Goal: Task Accomplishment & Management: Use online tool/utility

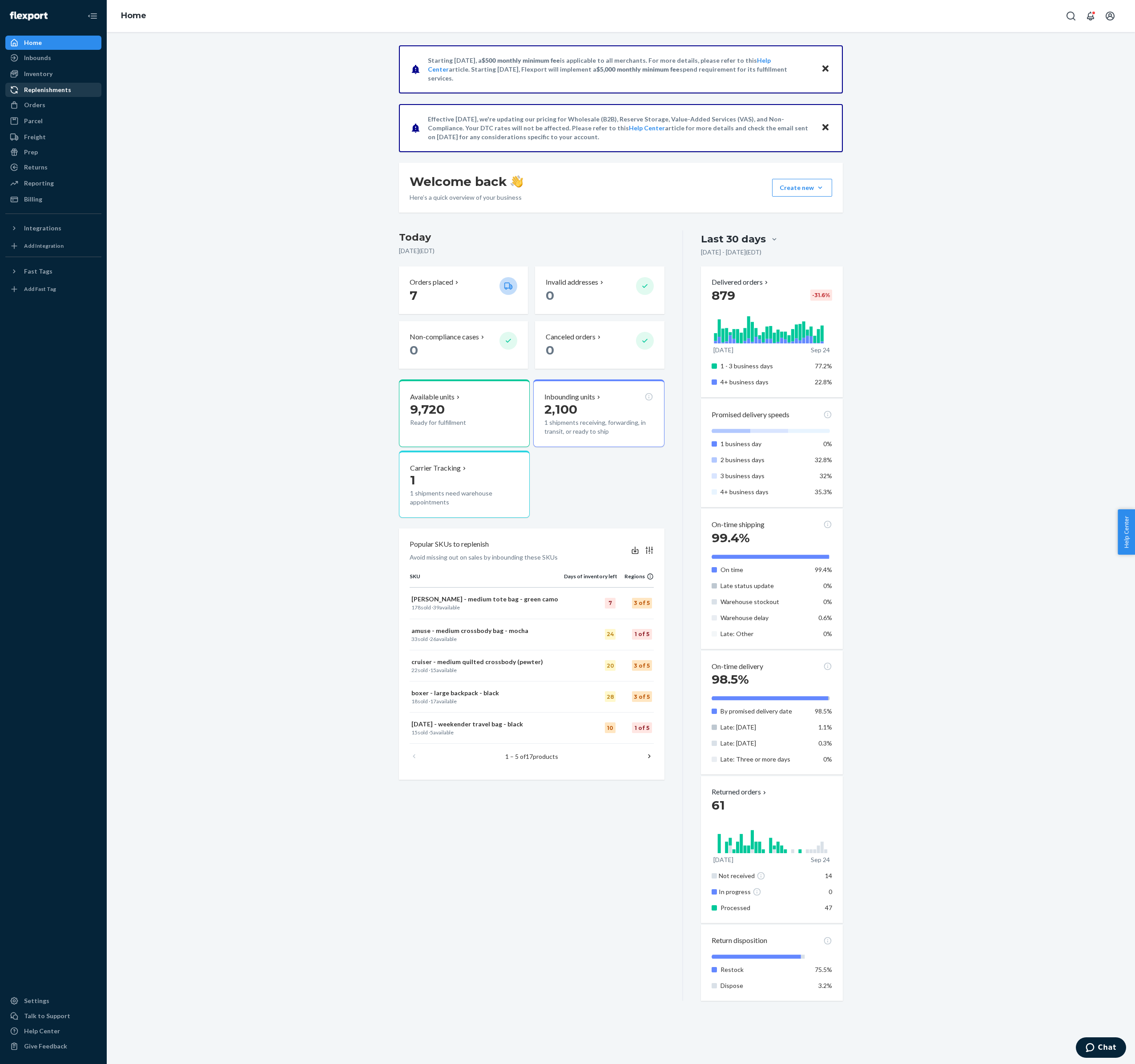
click at [51, 94] on div "Replenishments" at bounding box center [48, 90] width 47 height 9
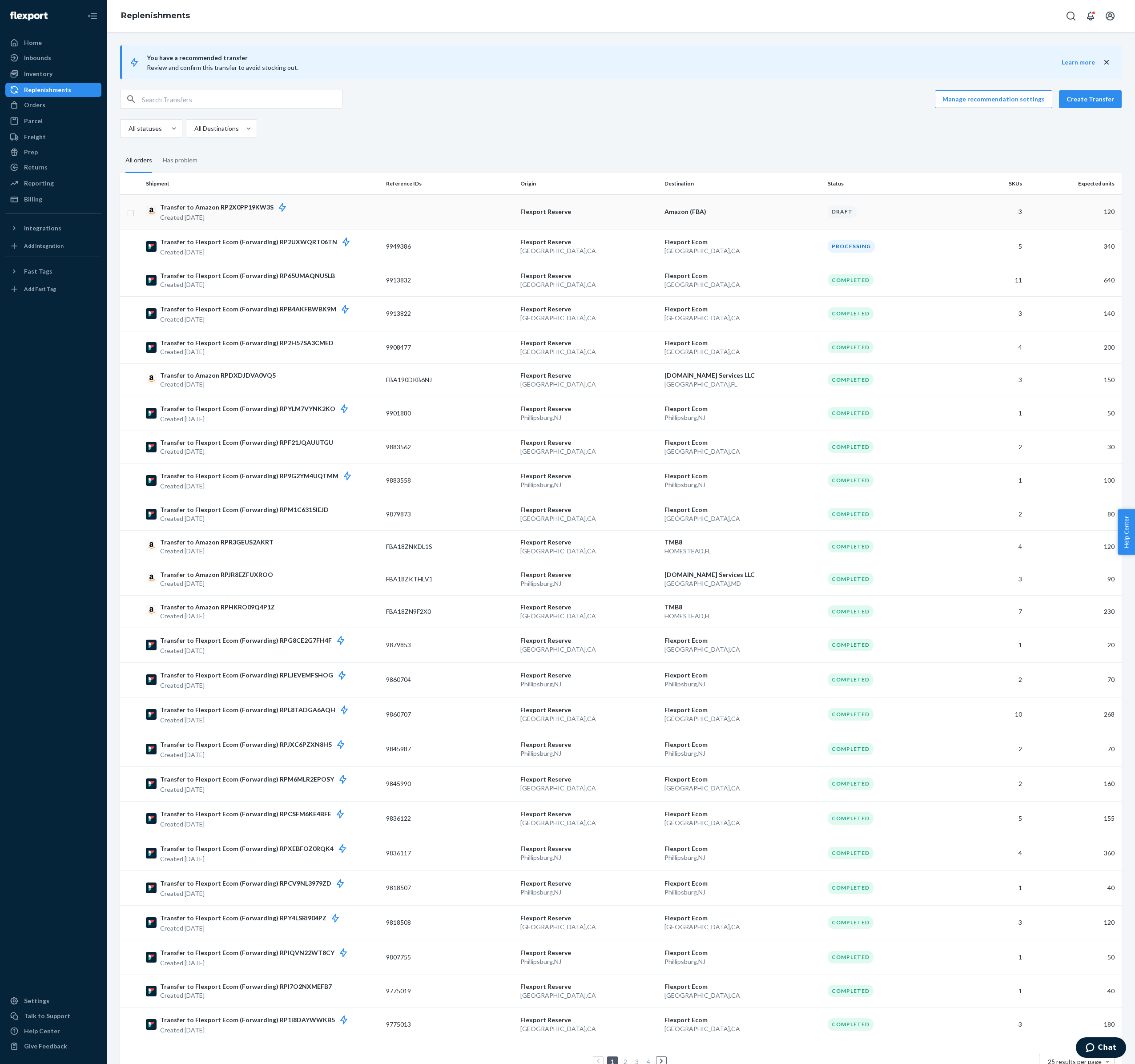
click at [347, 222] on div "Transfer to Amazon RP2X0PP19KW3S Created [DATE]" at bounding box center [262, 212] width 233 height 20
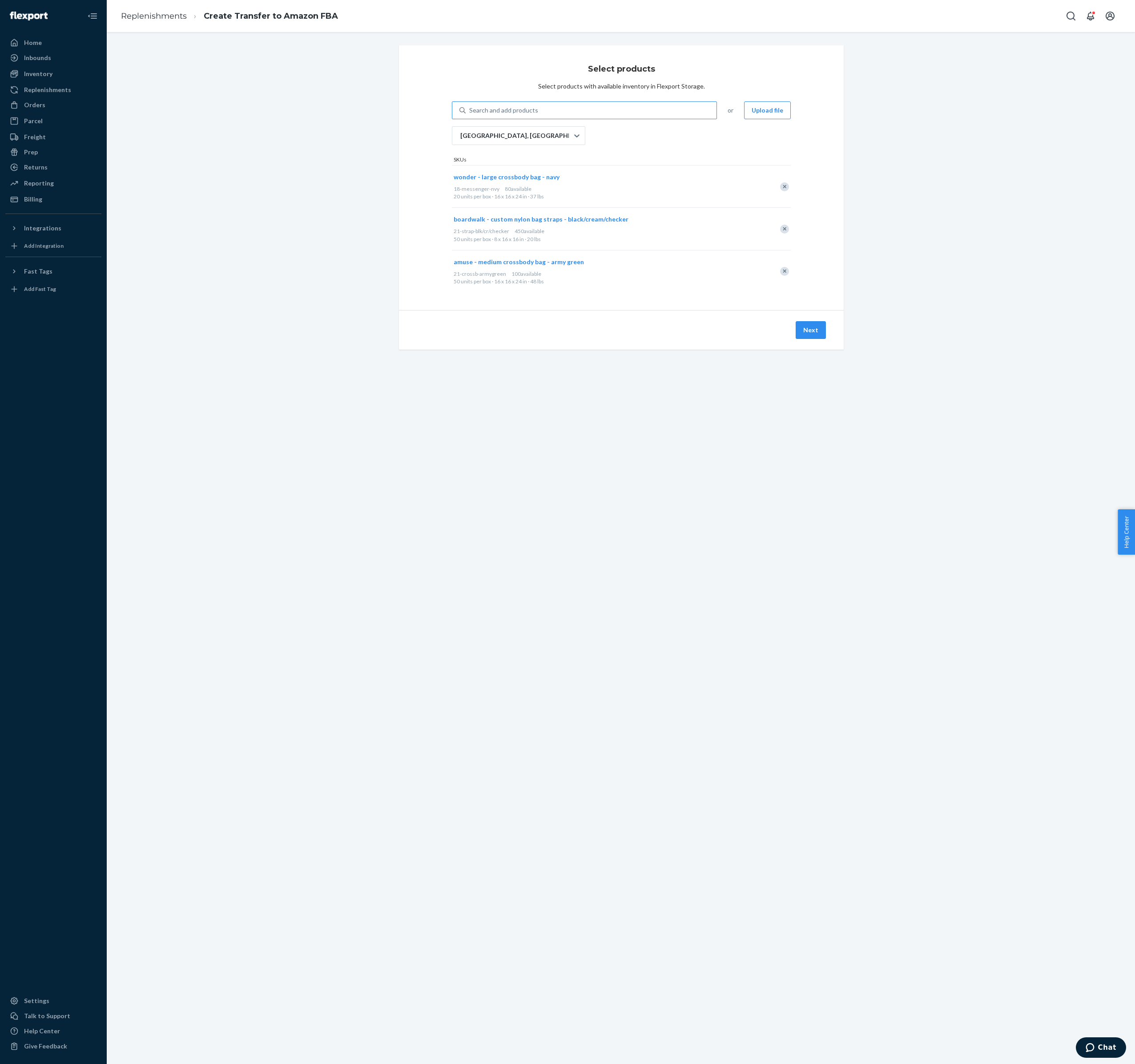
click at [538, 115] on div "Search and add products" at bounding box center [503, 110] width 69 height 9
click at [470, 115] on input "Search and add products" at bounding box center [470, 110] width 1 height 9
type input "[PERSON_NAME]"
click at [601, 145] on div "24-qbpack-mdnt" at bounding box center [567, 141] width 216 height 8
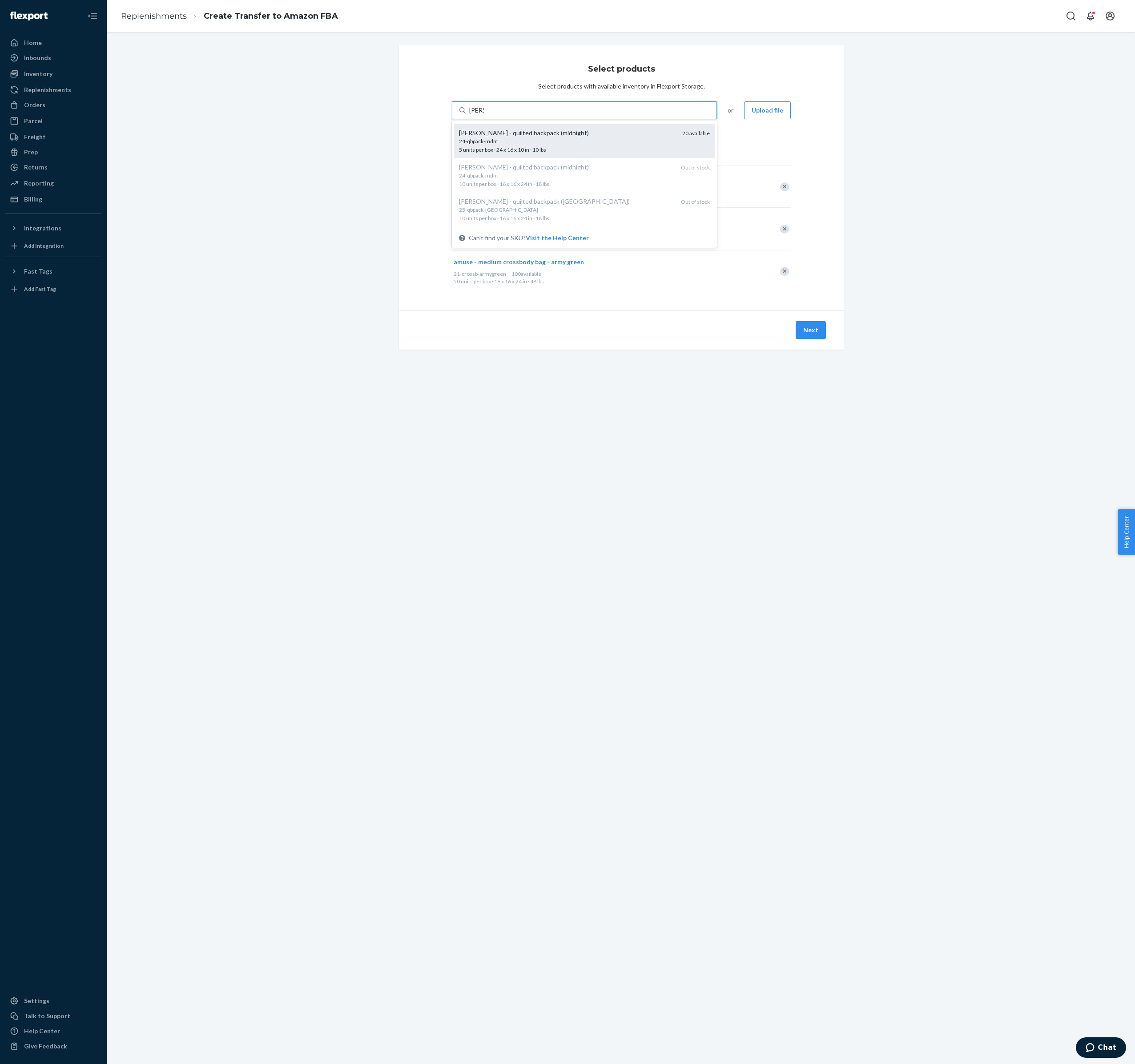
click at [484, 115] on input "[PERSON_NAME]" at bounding box center [477, 110] width 15 height 9
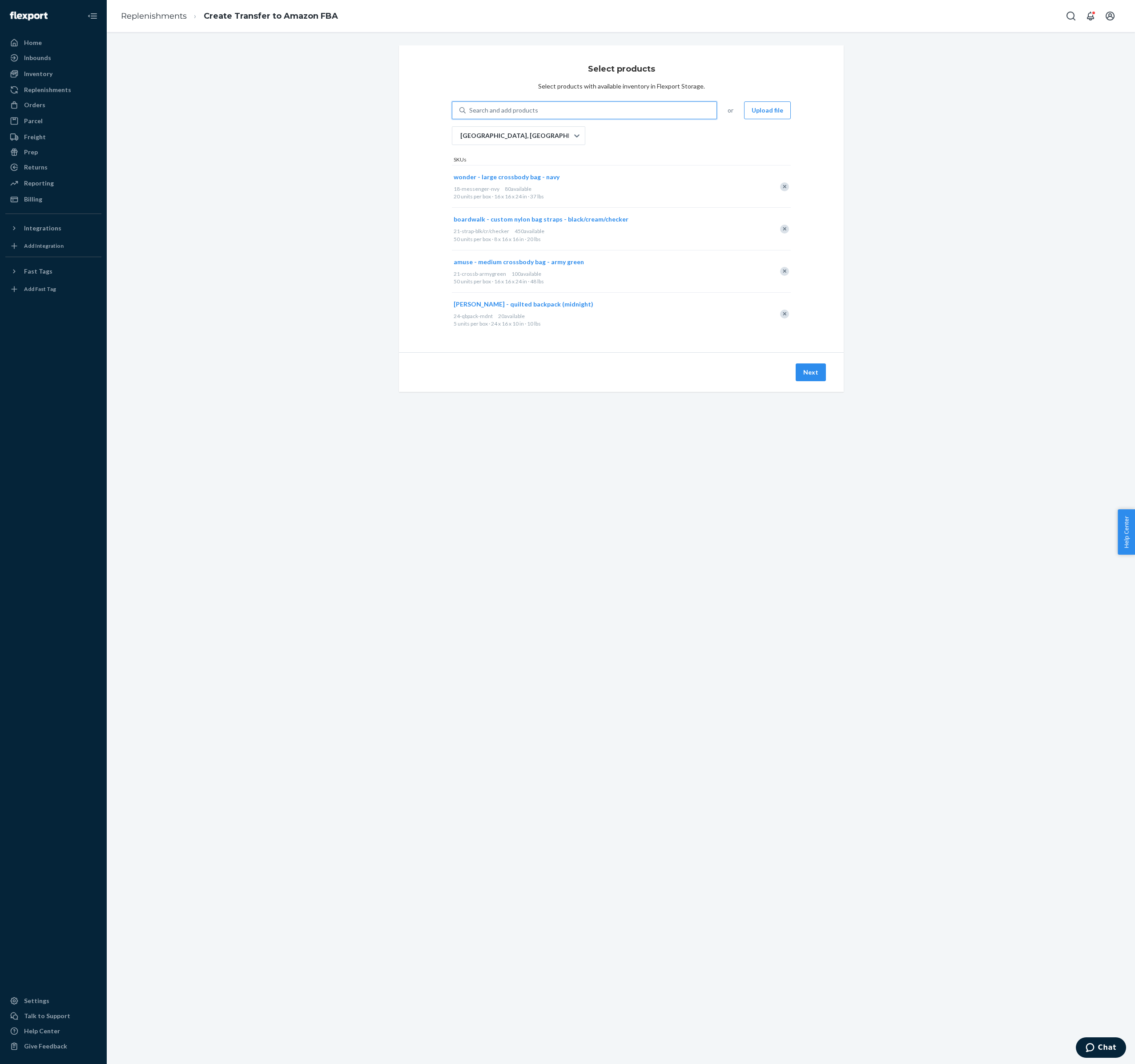
click at [508, 115] on div "Search and add products" at bounding box center [503, 110] width 69 height 9
click at [470, 115] on input "0 results available. Use Up and Down to choose options, press Enter to select t…" at bounding box center [470, 110] width 1 height 9
type input "small"
drag, startPoint x: 522, startPoint y: 117, endPoint x: 486, endPoint y: 117, distance: 36.0
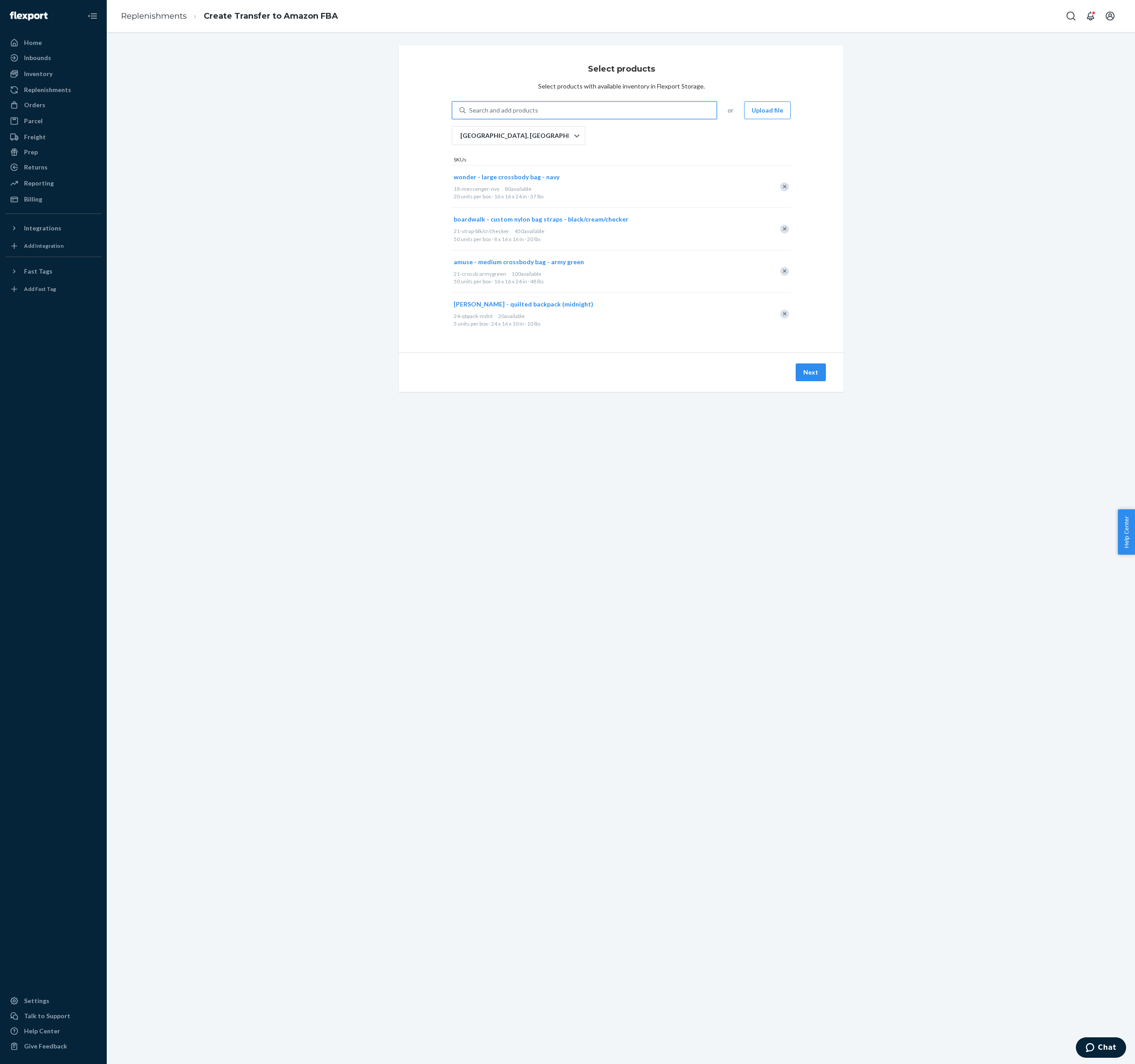
click at [486, 117] on div "Search and add products" at bounding box center [591, 110] width 251 height 16
click at [470, 115] on input "0 results available. Select is focused ,type to refine list, press Down to open…" at bounding box center [470, 110] width 1 height 9
type input "cruiser"
click at [685, 626] on div "Select products Select products with available inventory in Flexport Storage. o…" at bounding box center [621, 548] width 1028 height 1032
click at [826, 381] on button "Next" at bounding box center [811, 372] width 30 height 18
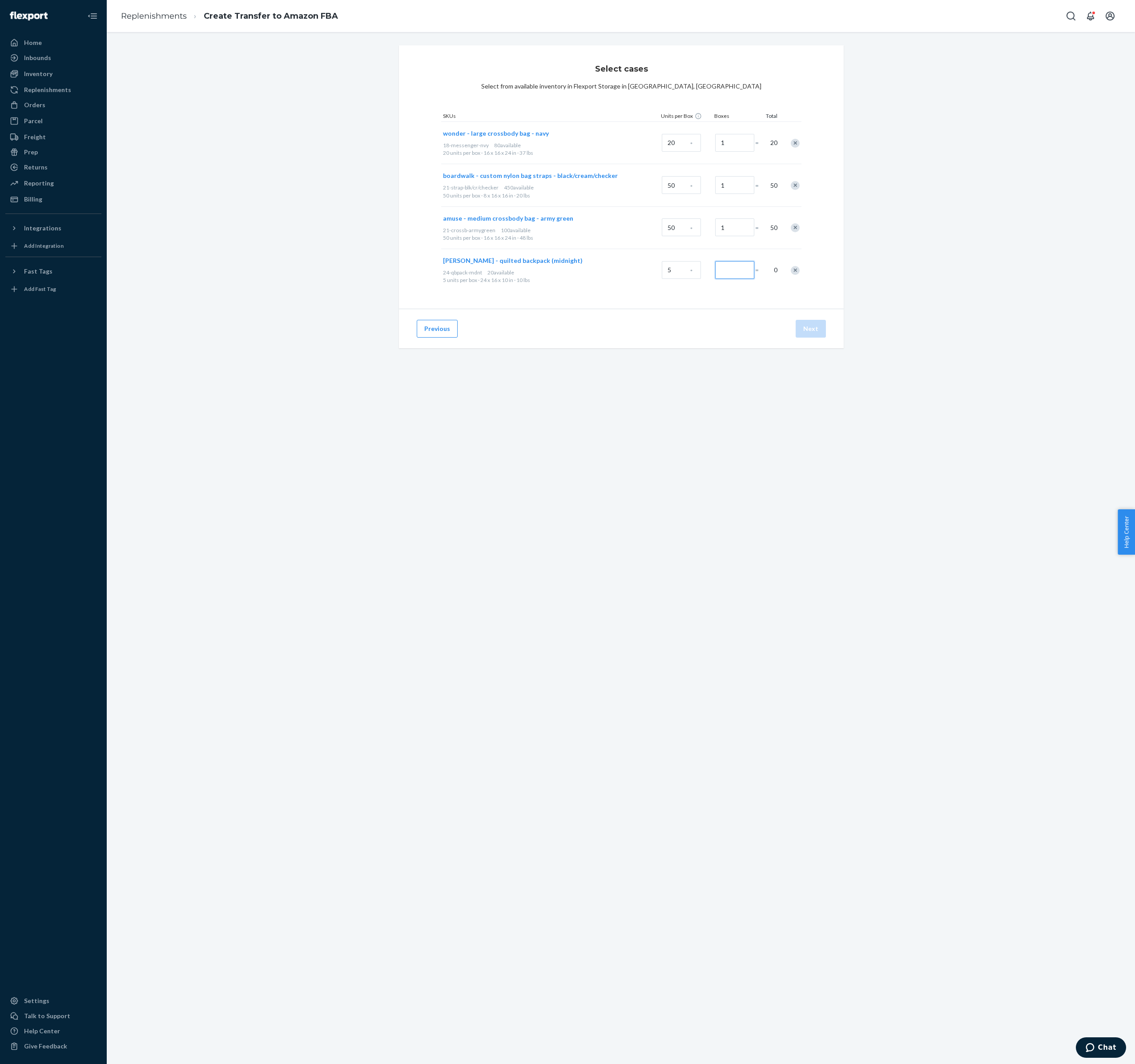
click at [754, 279] on input "Number of boxes" at bounding box center [735, 270] width 39 height 18
type input "4"
click at [458, 338] on button "Previous" at bounding box center [437, 329] width 41 height 18
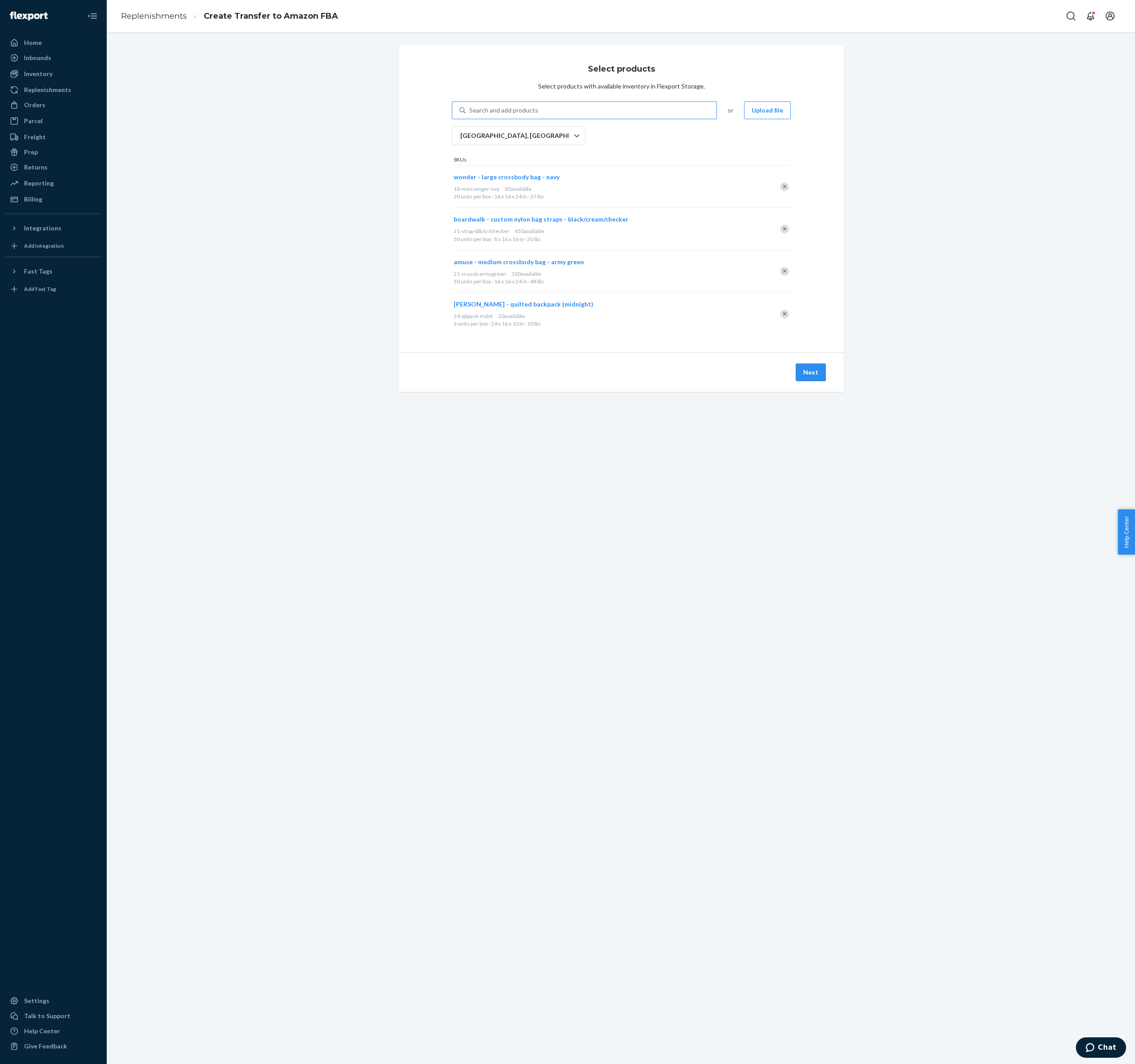
click at [552, 117] on div "Search and add products" at bounding box center [591, 110] width 251 height 16
click at [470, 115] on input "Search and add products" at bounding box center [470, 110] width 1 height 9
type input "small cruiser"
click at [826, 381] on button "Next" at bounding box center [811, 372] width 30 height 18
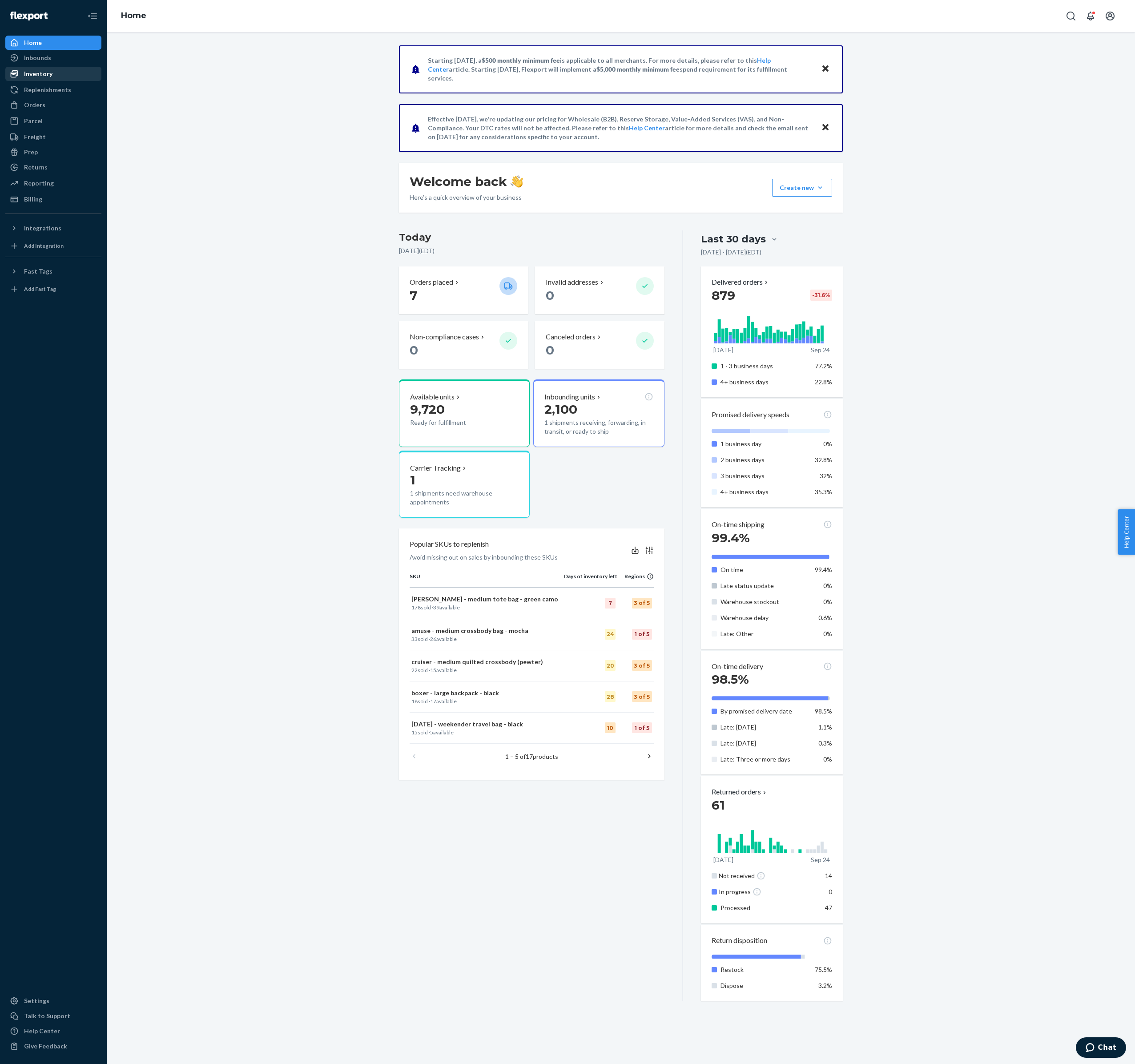
click at [51, 78] on div "Inventory" at bounding box center [38, 74] width 29 height 9
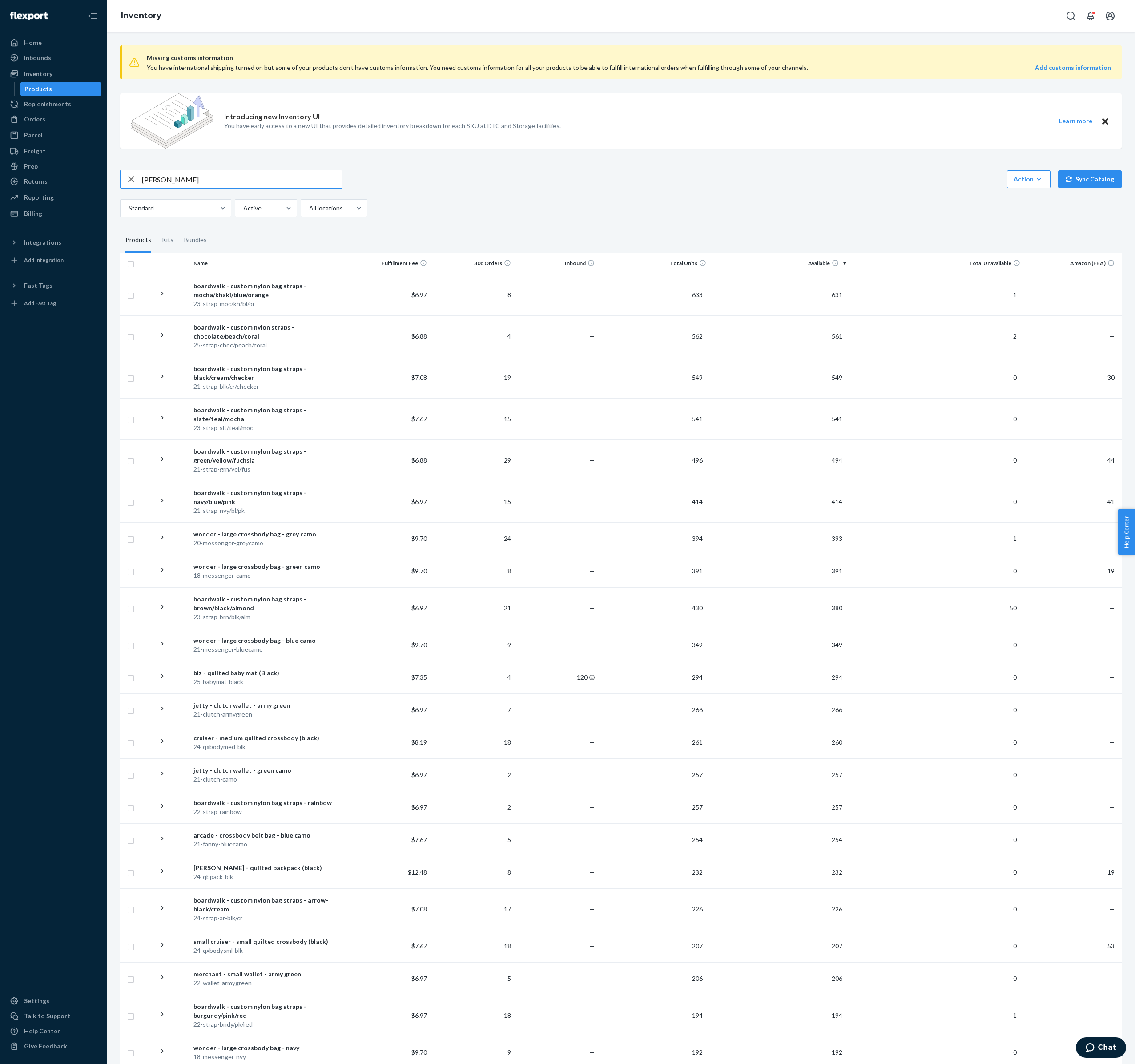
type input "[PERSON_NAME]"
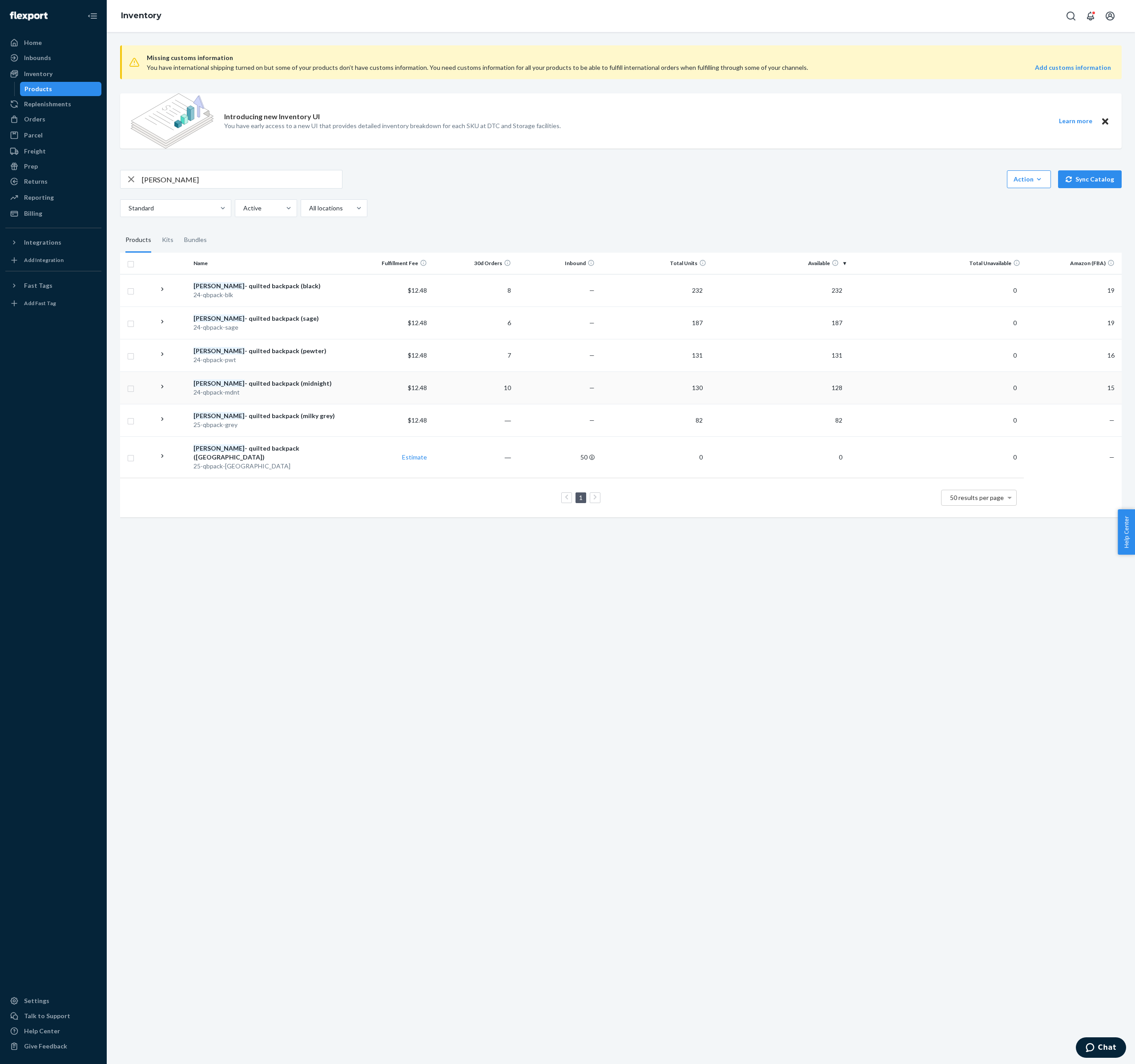
click at [246, 388] on div "tate - quilted backpack (midnight)" at bounding box center [269, 383] width 150 height 9
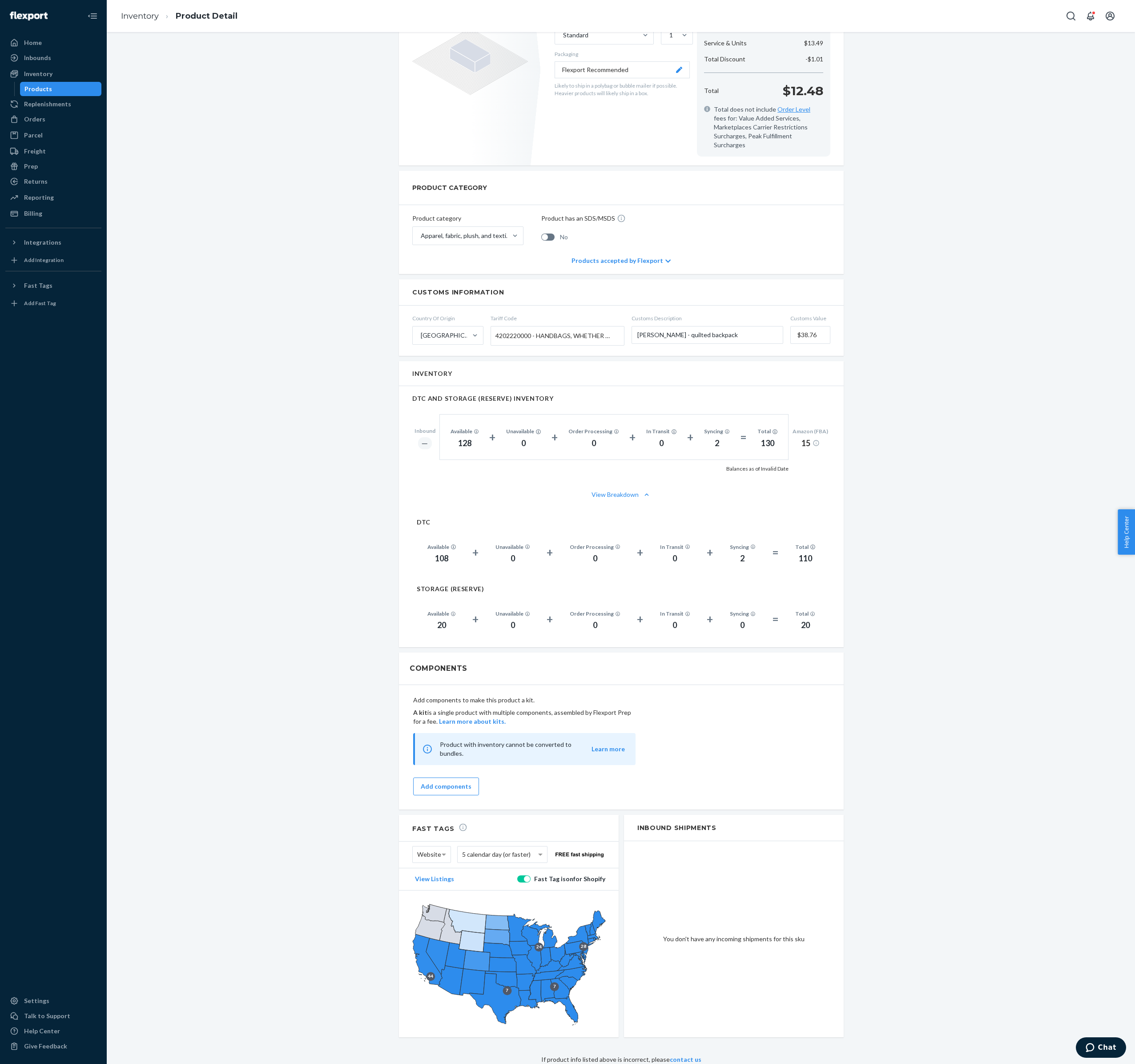
scroll to position [483, 0]
